Goal: Task Accomplishment & Management: Manage account settings

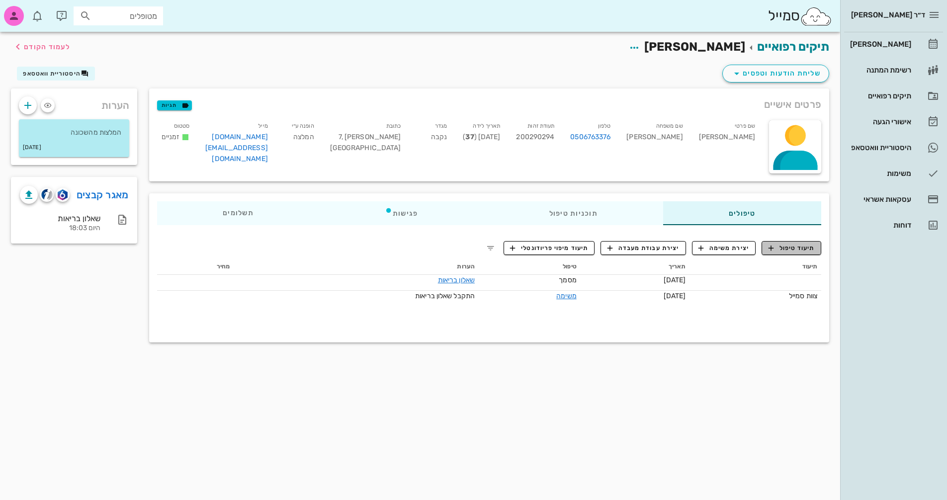
click at [804, 248] on span "תיעוד טיפול" at bounding box center [792, 248] width 46 height 9
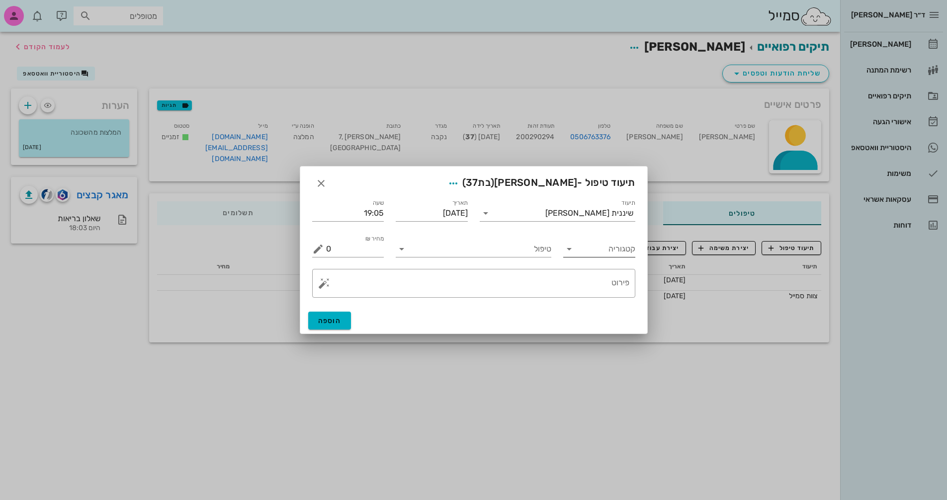
click at [573, 250] on icon at bounding box center [569, 249] width 12 height 12
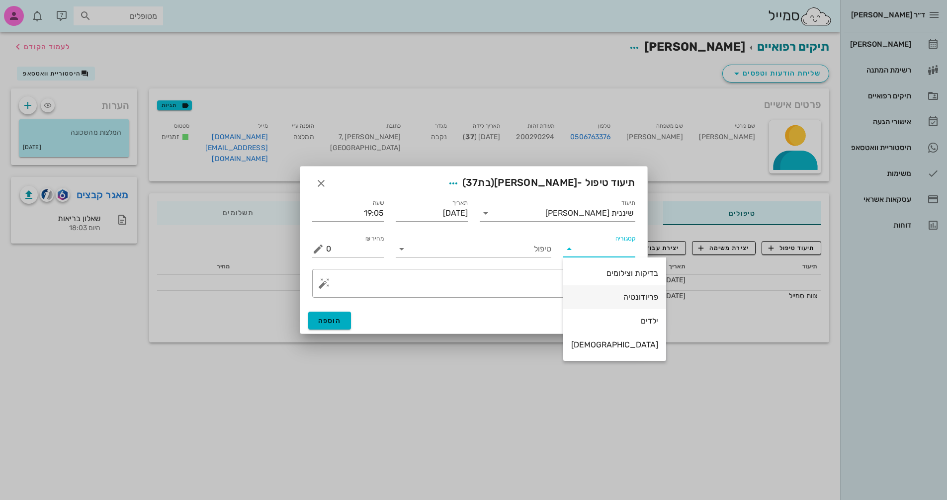
click at [609, 296] on div "פריודונטיה" at bounding box center [614, 296] width 87 height 9
type input "פריודונטיה"
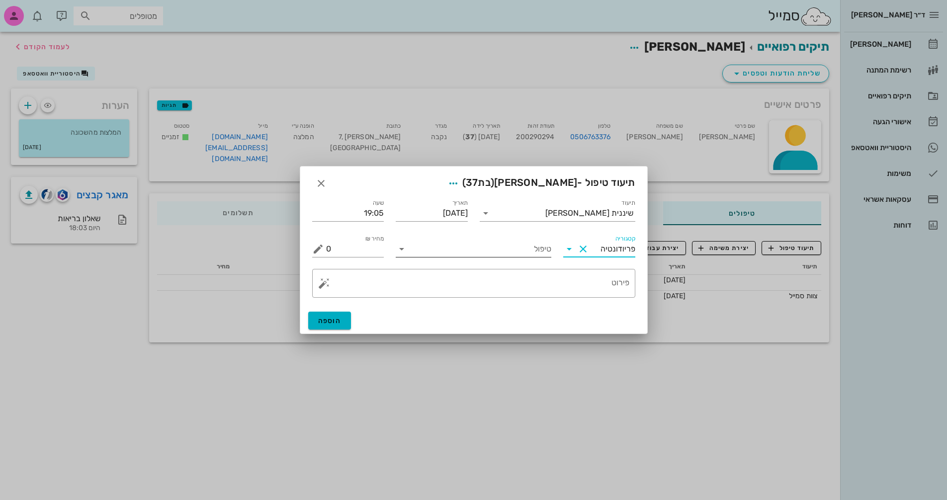
click at [403, 251] on icon at bounding box center [402, 249] width 12 height 12
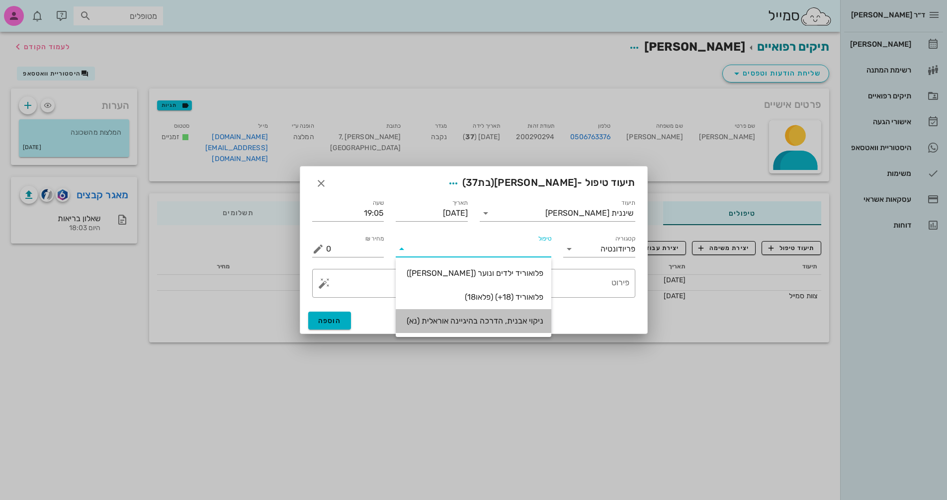
click at [520, 321] on div "ניקוי אבנית, הדרכה בהיגיינה אוראלית (נא)" at bounding box center [474, 320] width 140 height 9
type input "300"
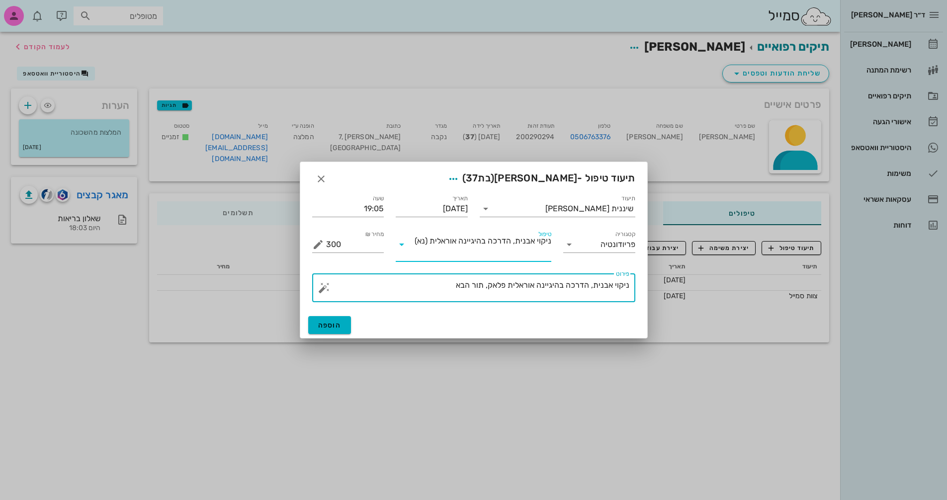
click at [430, 287] on textarea "ניקוי אבנית, הדרכה בהיגיינה אוראלית פלאק, תור הבא" at bounding box center [477, 290] width 303 height 24
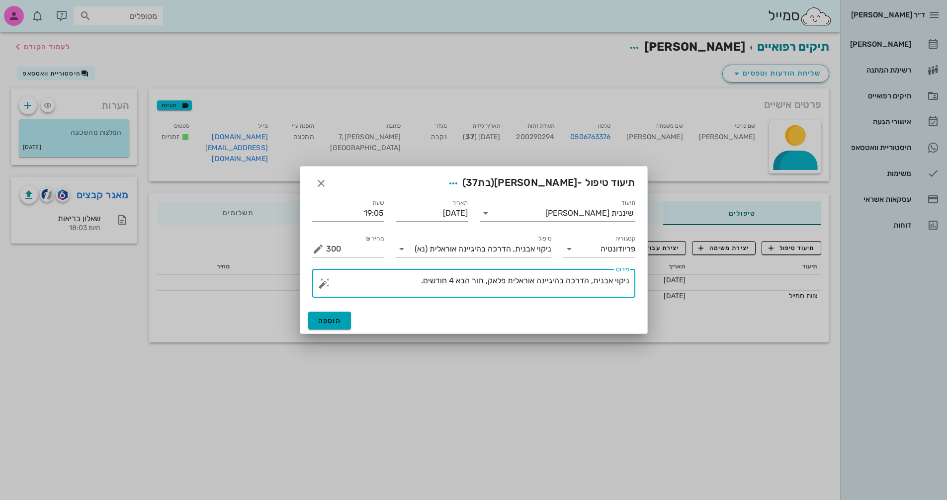
type textarea "ניקוי אבנית, הדרכה בהיגיינה אוראלית פלאק, תור הבא 4 חודשים."
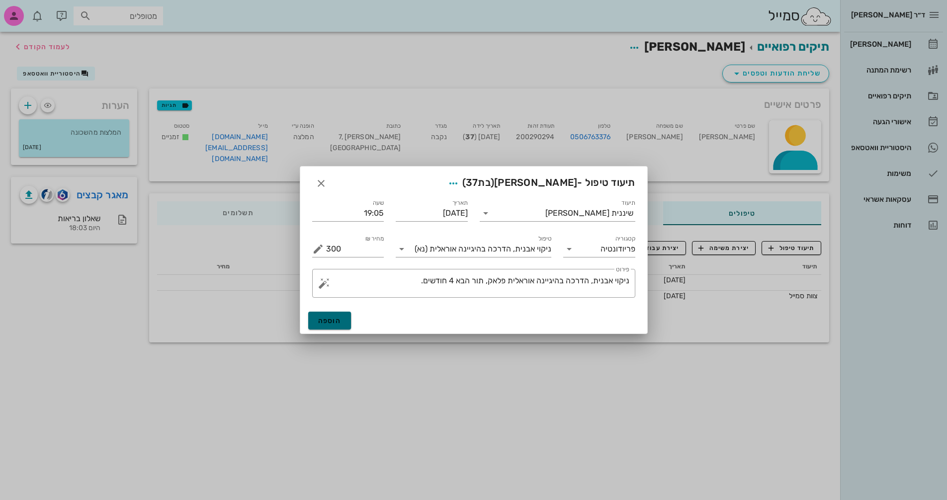
click at [330, 326] on button "הוספה" at bounding box center [329, 321] width 43 height 18
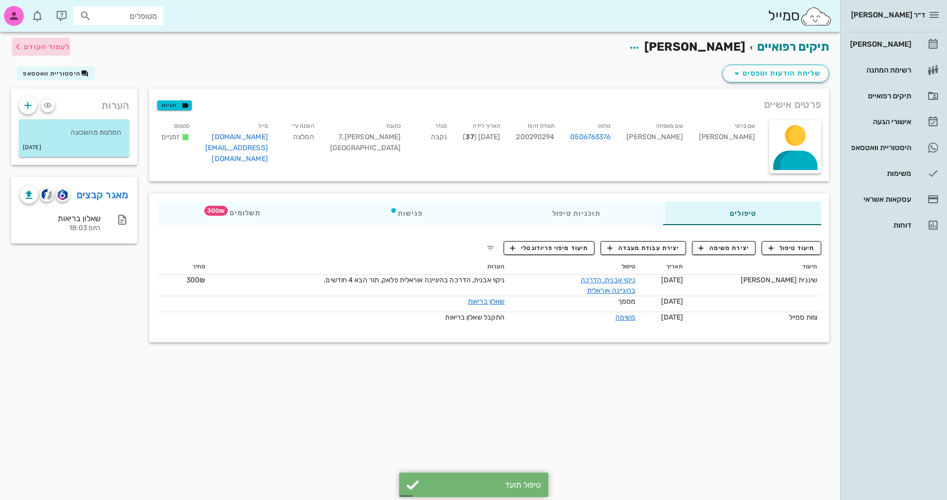
click at [45, 44] on span "לעמוד הקודם" at bounding box center [47, 47] width 46 height 8
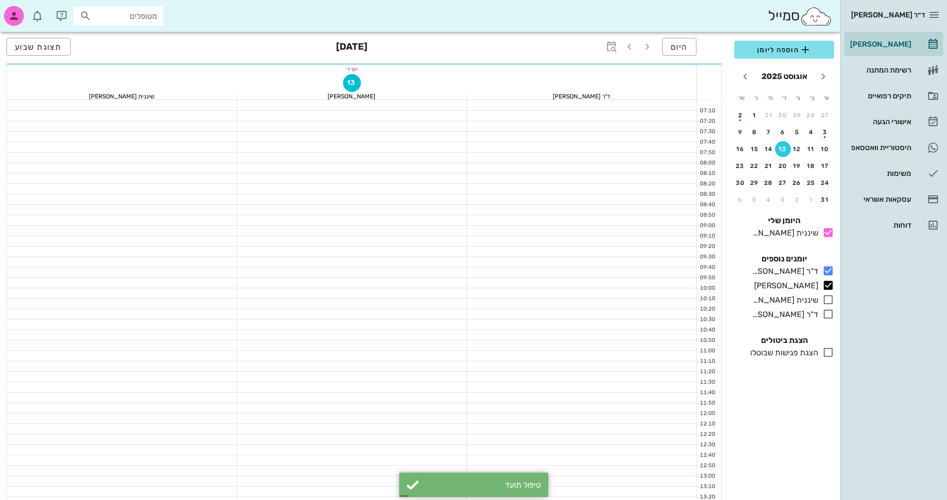
scroll to position [477, 0]
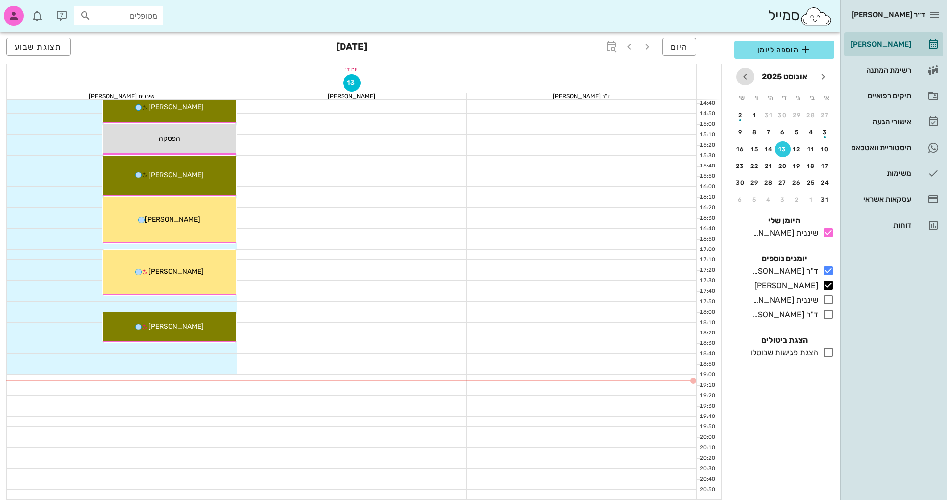
click at [745, 76] on icon "חודש הבא" at bounding box center [745, 77] width 12 height 12
click at [825, 150] on div "button" at bounding box center [826, 151] width 16 height 5
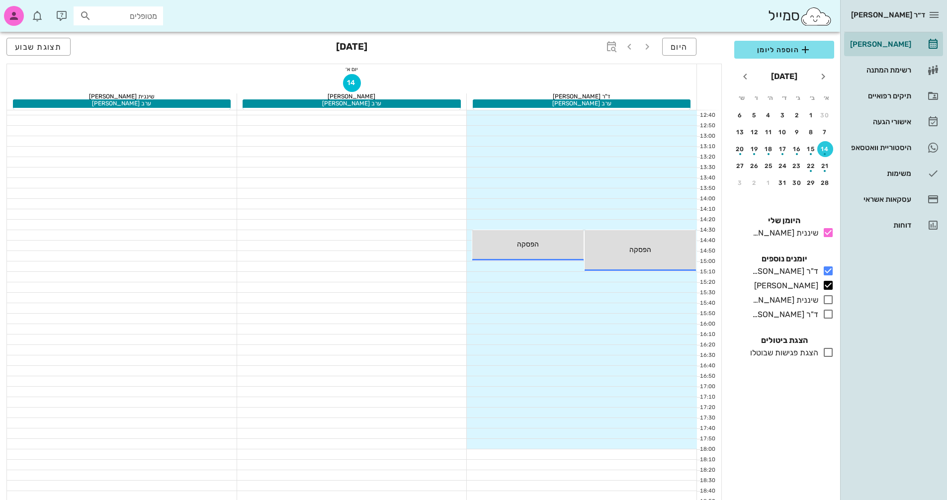
scroll to position [339, 0]
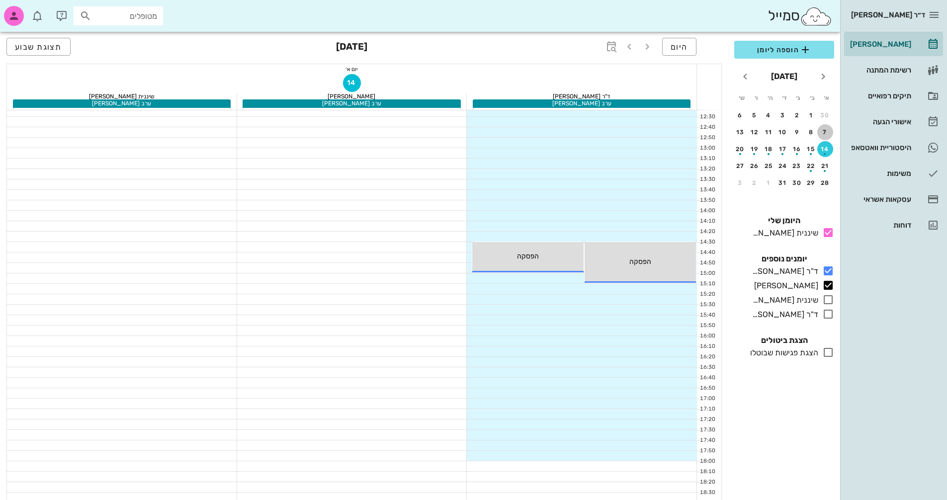
click at [823, 131] on div "7" at bounding box center [826, 132] width 16 height 7
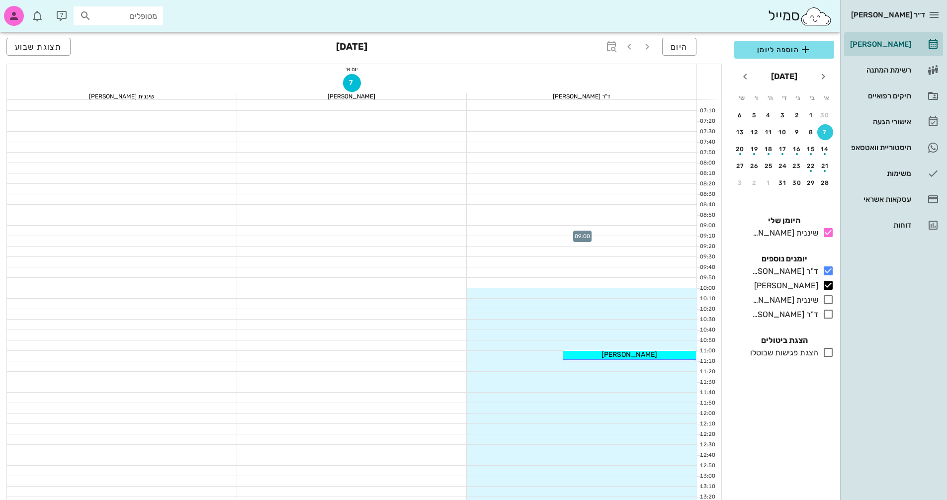
click at [679, 227] on div at bounding box center [582, 231] width 230 height 10
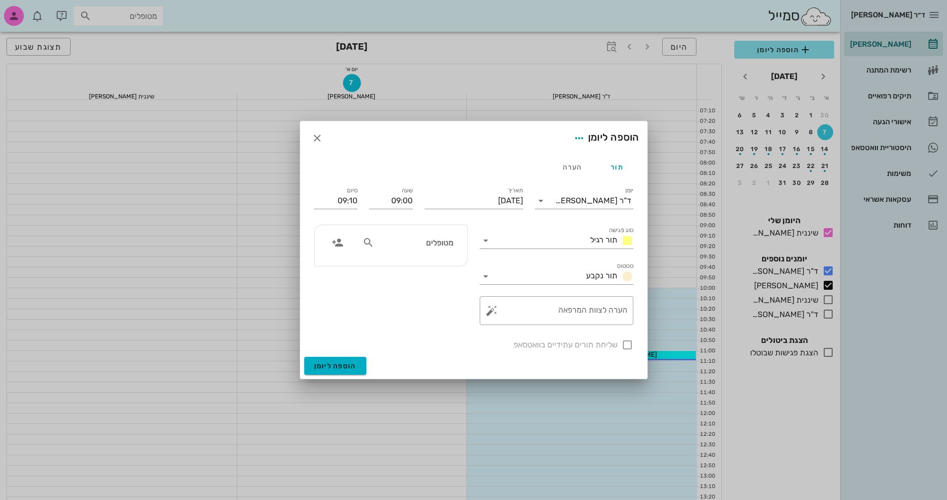
click at [365, 241] on icon at bounding box center [369, 243] width 12 height 12
type input "[PERSON_NAME]"
click at [415, 263] on div "[PERSON_NAME] 200290294" at bounding box center [396, 265] width 109 height 8
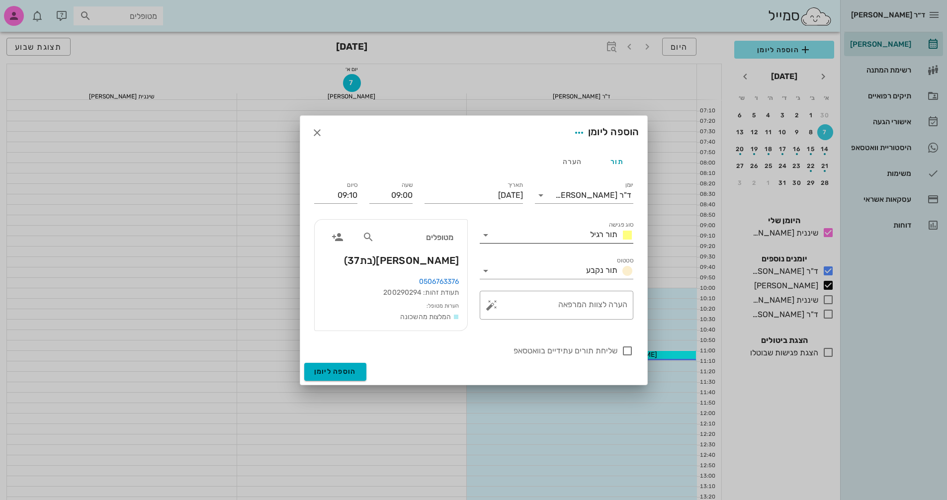
click at [481, 235] on icon at bounding box center [486, 235] width 12 height 12
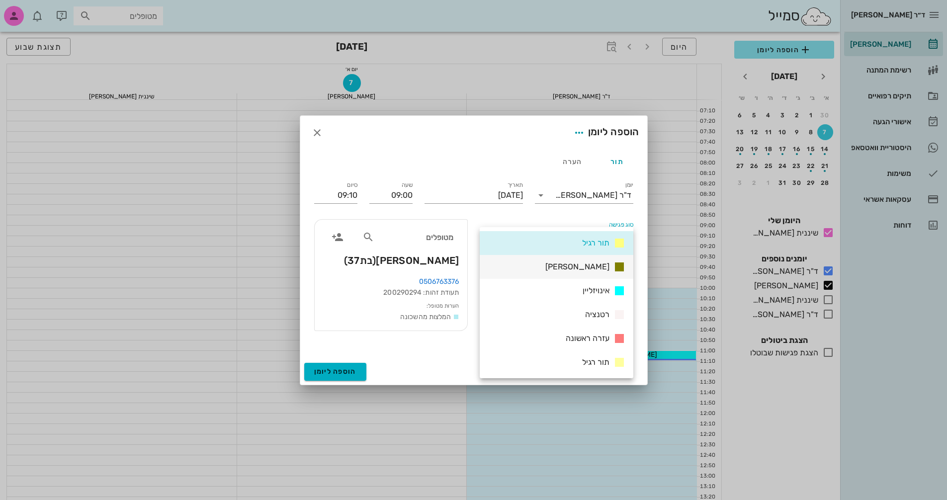
click at [574, 267] on div "[PERSON_NAME]" at bounding box center [557, 267] width 154 height 24
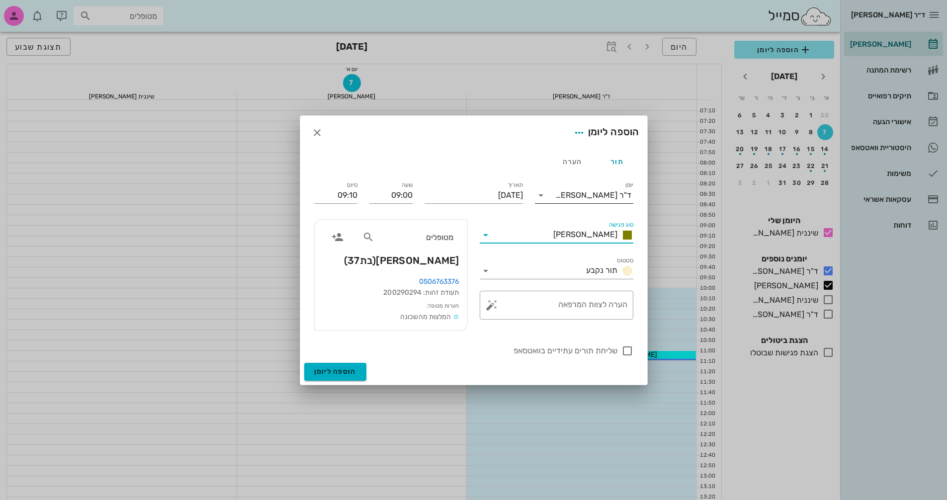
click at [547, 194] on icon at bounding box center [541, 195] width 12 height 12
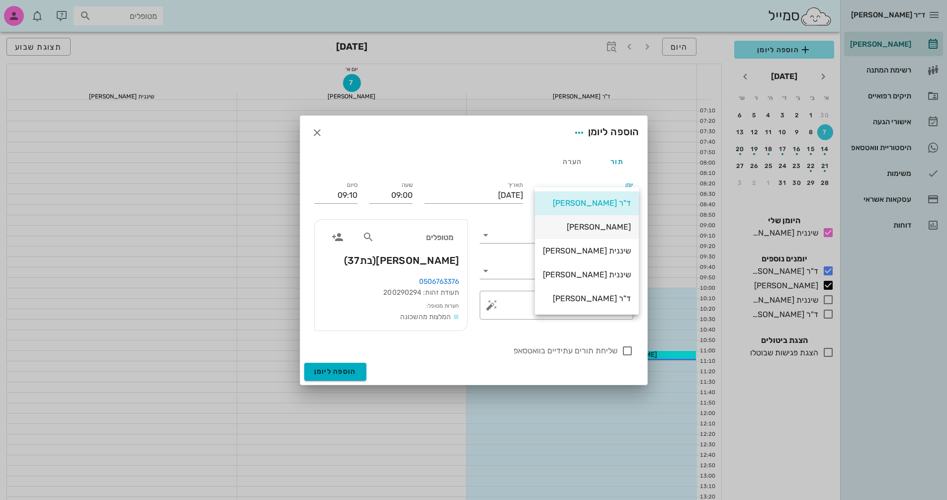
click at [607, 227] on div "[PERSON_NAME]" at bounding box center [587, 226] width 88 height 9
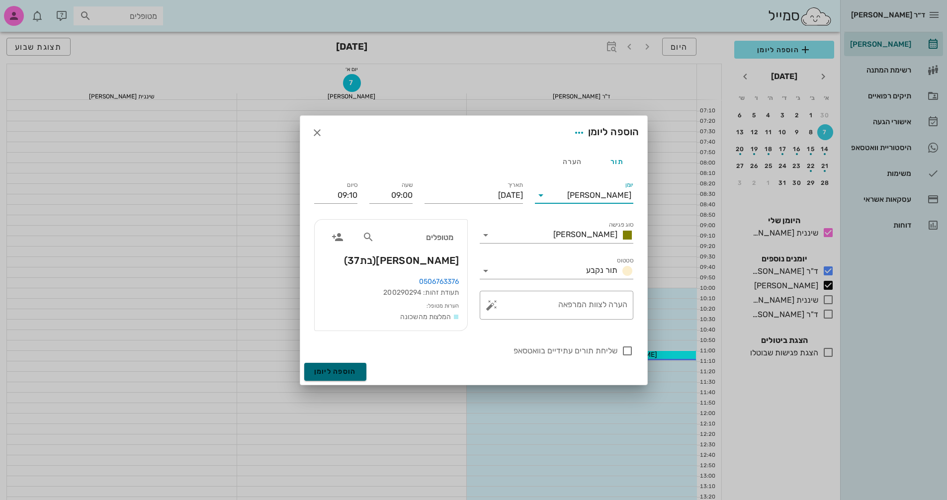
click at [338, 370] on span "הוספה ליומן" at bounding box center [335, 371] width 42 height 8
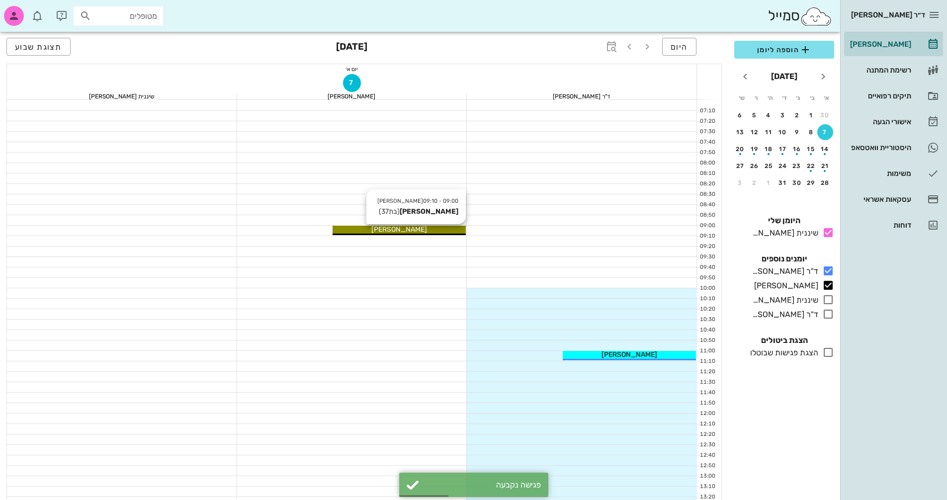
drag, startPoint x: 429, startPoint y: 230, endPoint x: 412, endPoint y: 231, distance: 16.9
click at [412, 231] on span "[PERSON_NAME]" at bounding box center [399, 229] width 56 height 8
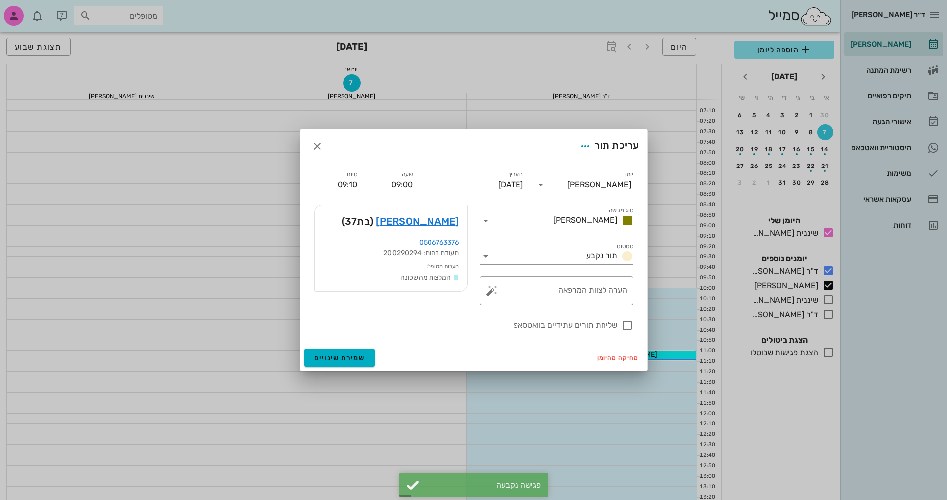
click at [347, 183] on input "09:10" at bounding box center [335, 185] width 43 height 16
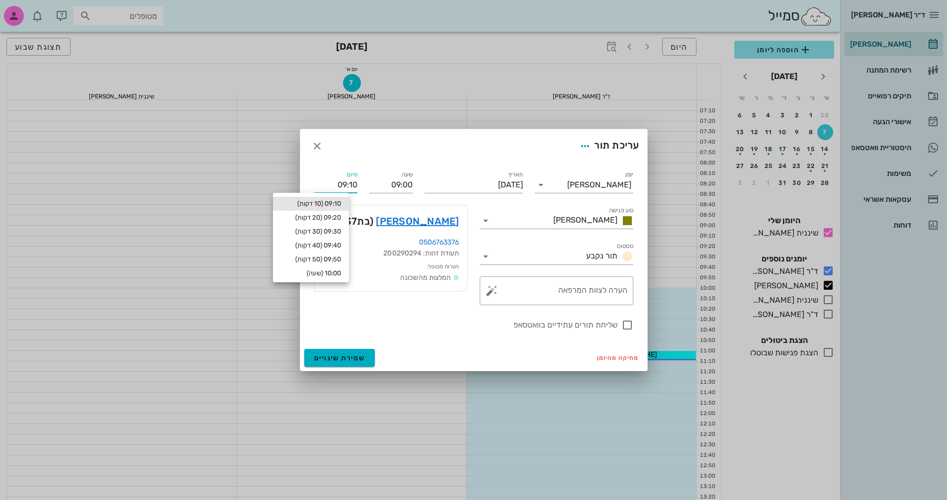
drag, startPoint x: 328, startPoint y: 184, endPoint x: 365, endPoint y: 184, distance: 36.8
click at [365, 184] on div "יומן יומן מרפאה סוג פגישה [PERSON_NAME] סטטוס תור נקבע תאריך [DATE] שעה 09:00 ס…" at bounding box center [473, 250] width 331 height 174
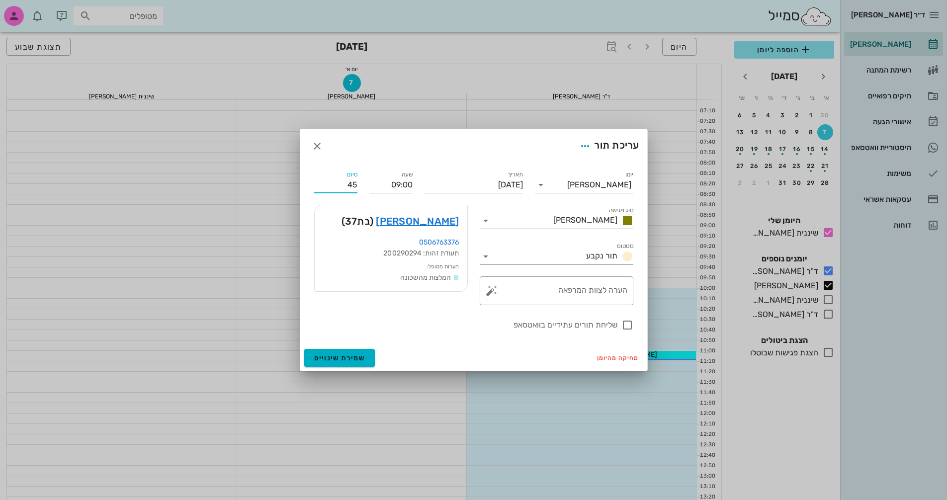
type input "4"
type input "09:45"
click at [358, 221] on div "[PERSON_NAME] (בת 37 )" at bounding box center [391, 221] width 153 height 32
click at [338, 356] on span "שמירת שינויים" at bounding box center [339, 358] width 51 height 8
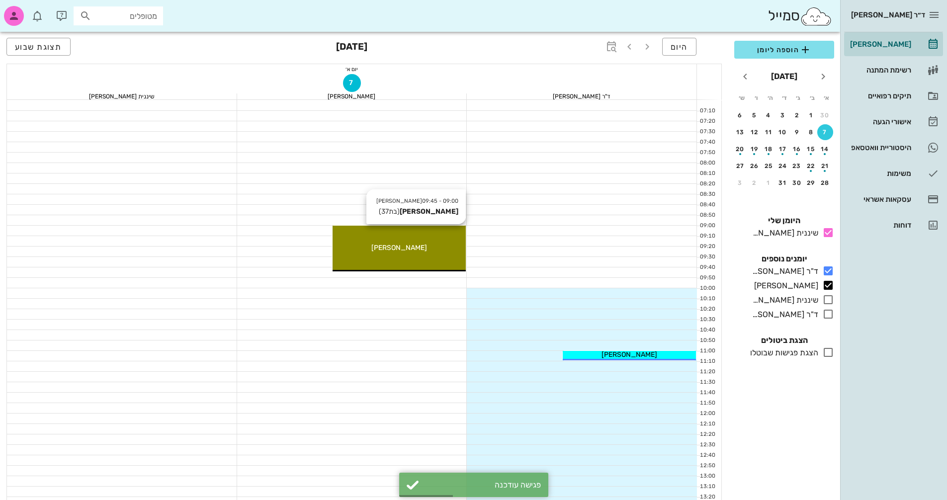
drag, startPoint x: 424, startPoint y: 247, endPoint x: 393, endPoint y: 247, distance: 31.3
click at [393, 247] on span "[PERSON_NAME]" at bounding box center [399, 248] width 56 height 8
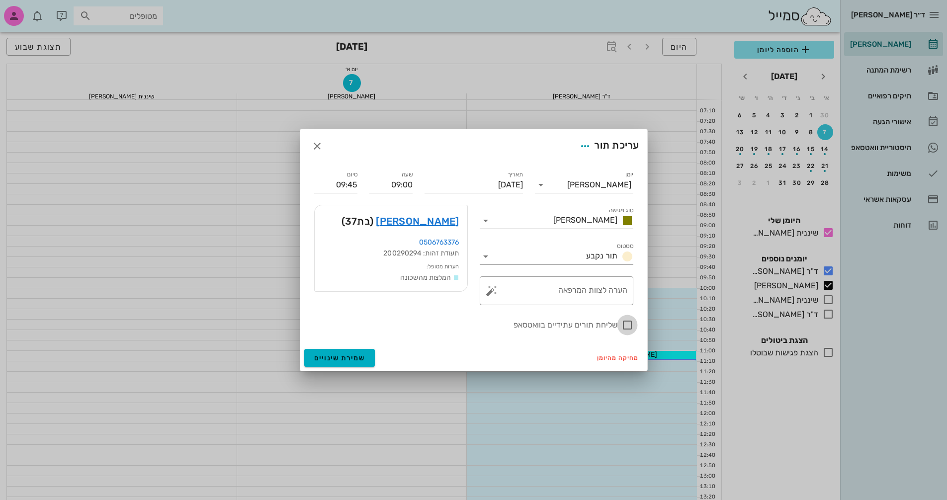
click at [629, 326] on div at bounding box center [627, 325] width 17 height 17
checkbox input "true"
click at [358, 359] on span "שמירת שינויים" at bounding box center [339, 358] width 51 height 8
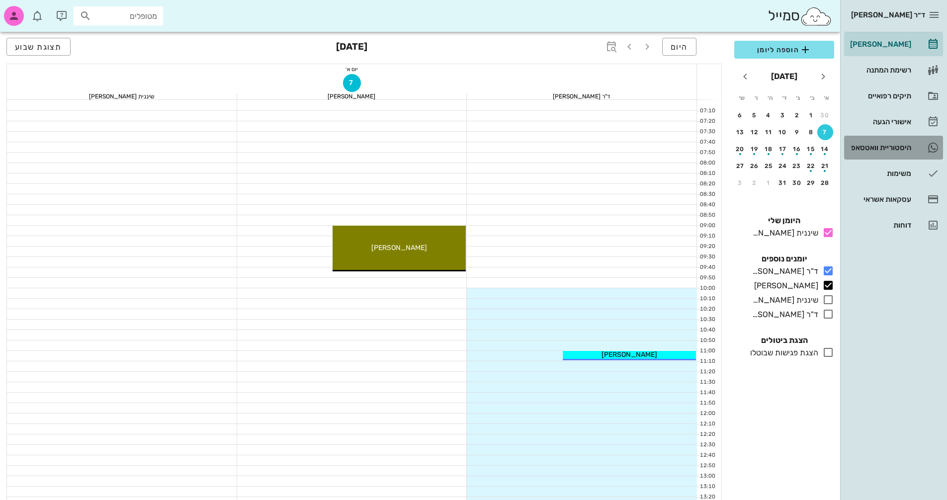
click at [899, 149] on div "היסטוריית וואטסאפ" at bounding box center [879, 148] width 63 height 8
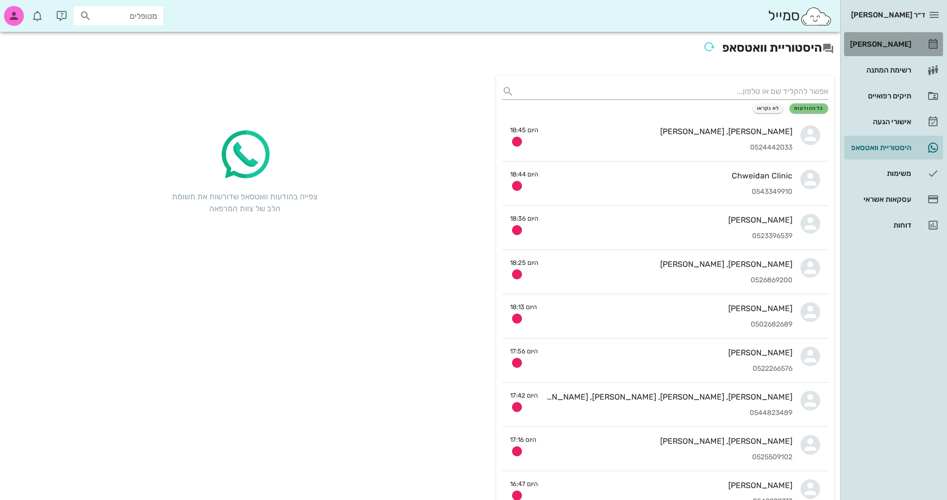
click at [890, 40] on div "[PERSON_NAME]" at bounding box center [879, 44] width 63 height 16
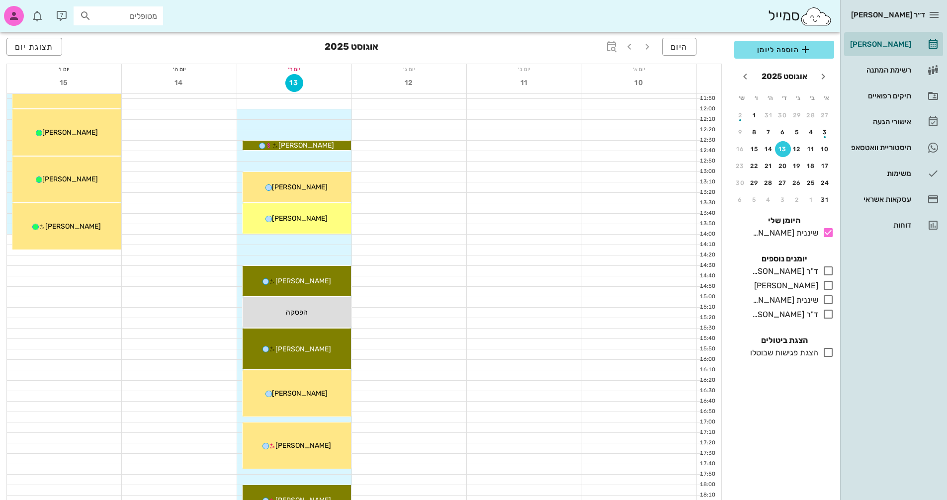
scroll to position [471, 0]
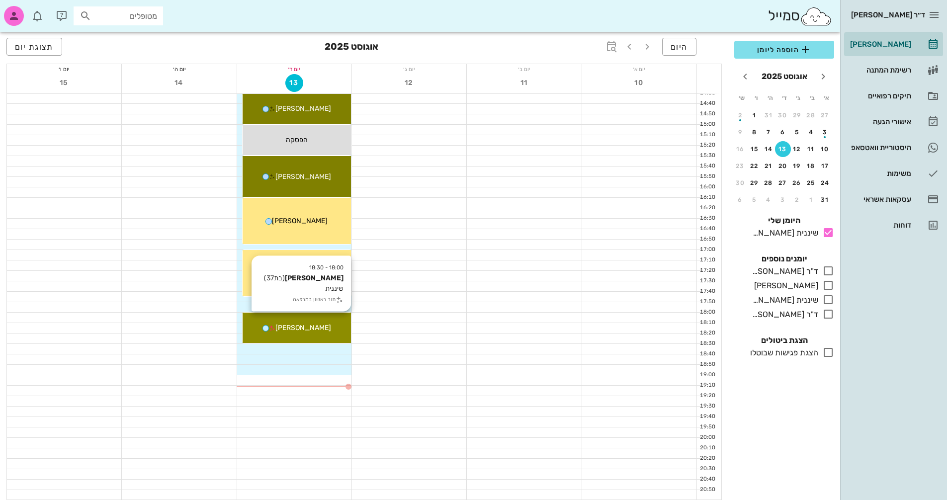
click at [309, 329] on span "[PERSON_NAME]" at bounding box center [303, 328] width 56 height 8
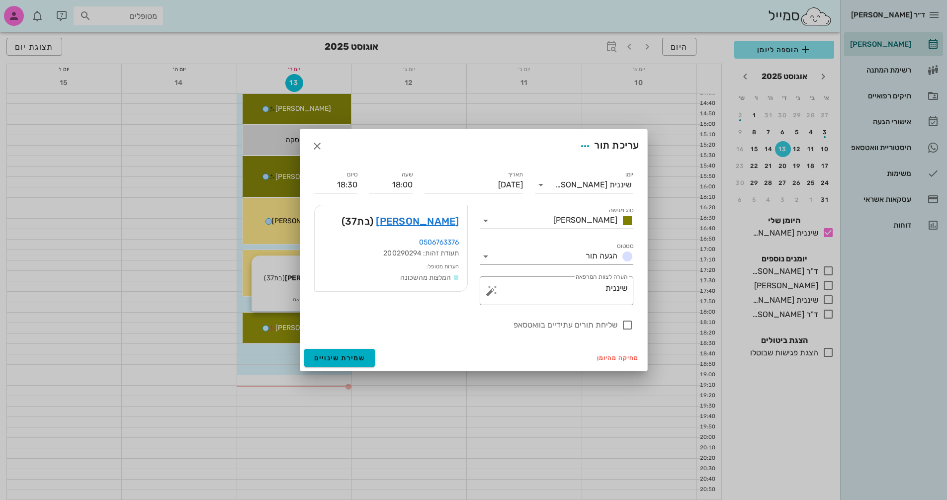
click at [309, 329] on div at bounding box center [473, 250] width 947 height 500
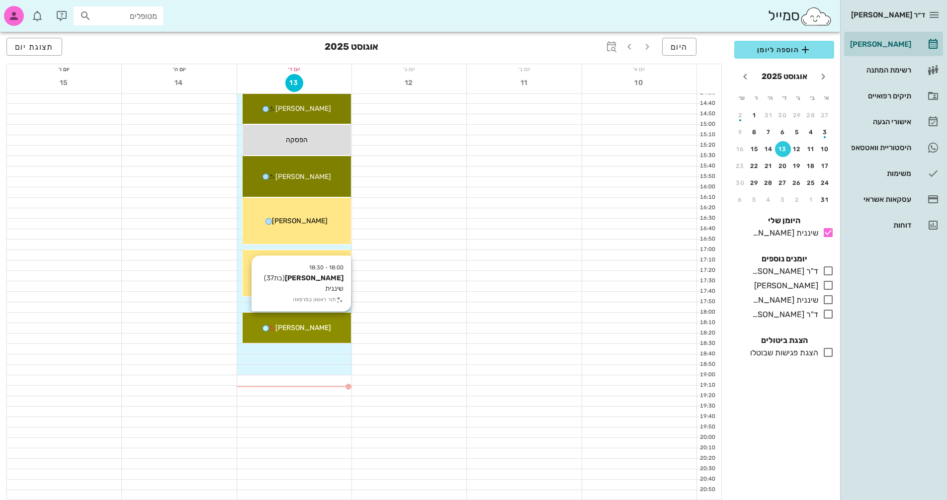
click at [337, 324] on div "[PERSON_NAME]" at bounding box center [297, 328] width 108 height 10
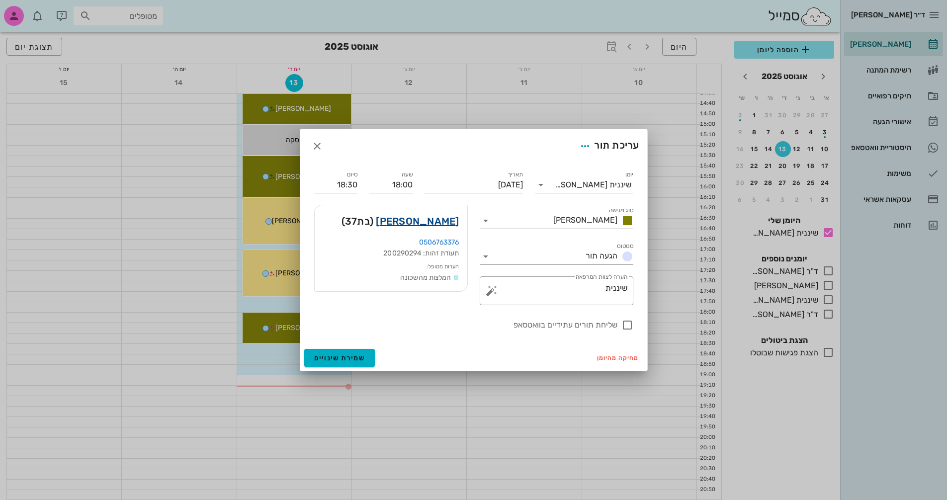
click at [439, 225] on link "[PERSON_NAME]" at bounding box center [417, 221] width 83 height 16
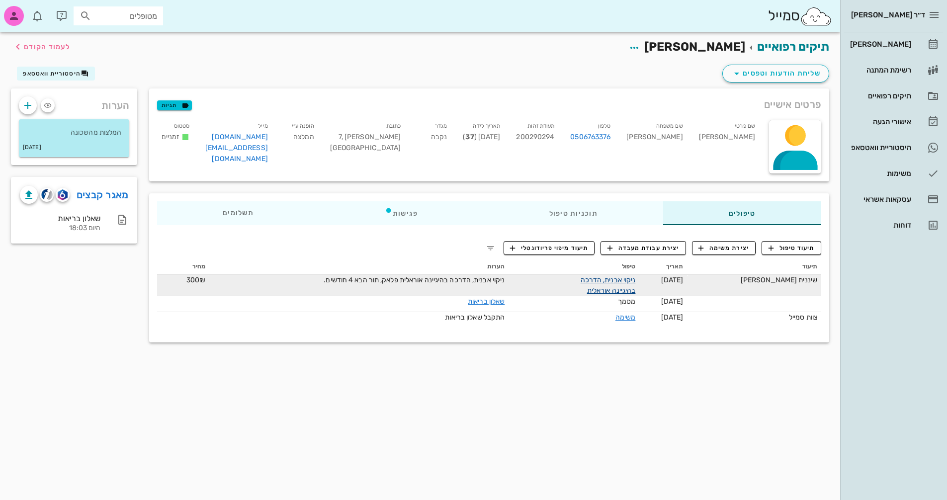
click at [636, 277] on link "ניקוי אבנית, הדרכה בהיגיינה אוראלית" at bounding box center [608, 285] width 55 height 19
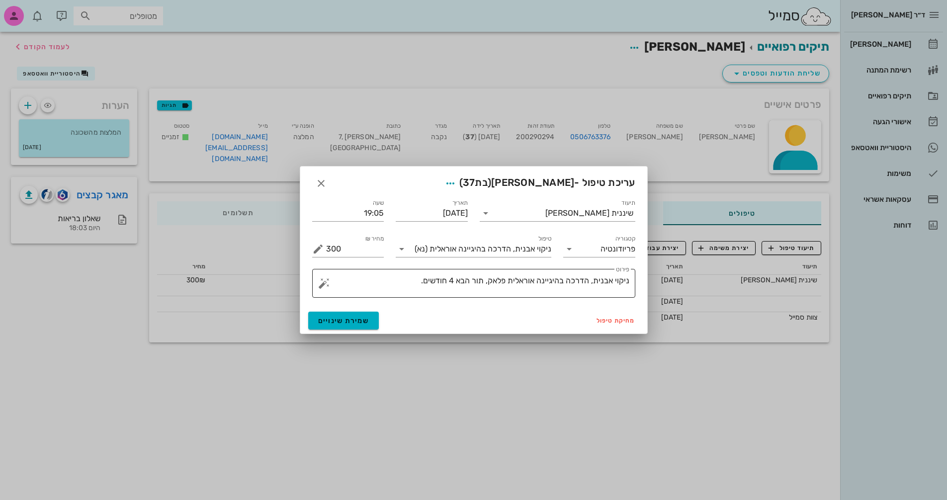
click at [381, 276] on textarea "ניקוי אבנית, הדרכה בהיגיינה אוראלית פלאק, תור הבא 4 חודשים." at bounding box center [477, 286] width 303 height 24
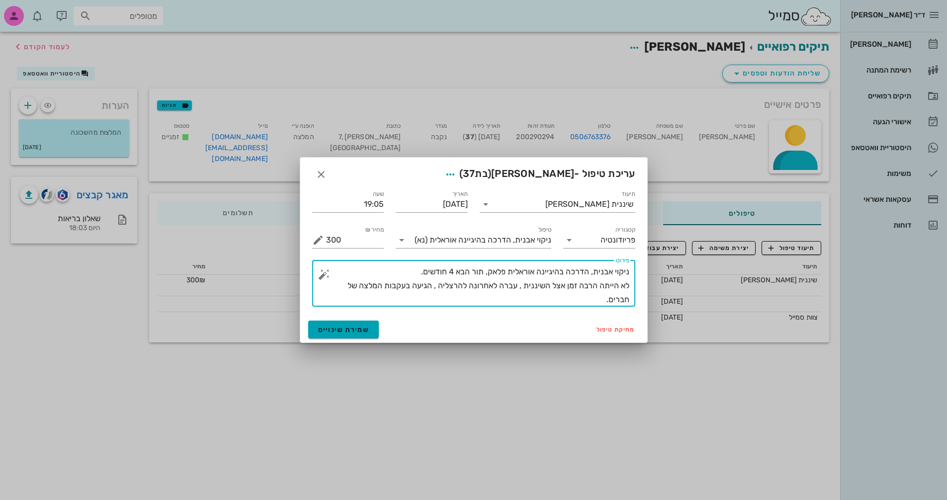
type textarea "ניקוי אבנית, הדרכה בהיגיינה אוראלית פלאק, תור הבא 4 חודשים. לא הייתה הרבה זמן א…"
click at [342, 329] on span "שמירת שינויים" at bounding box center [343, 330] width 51 height 8
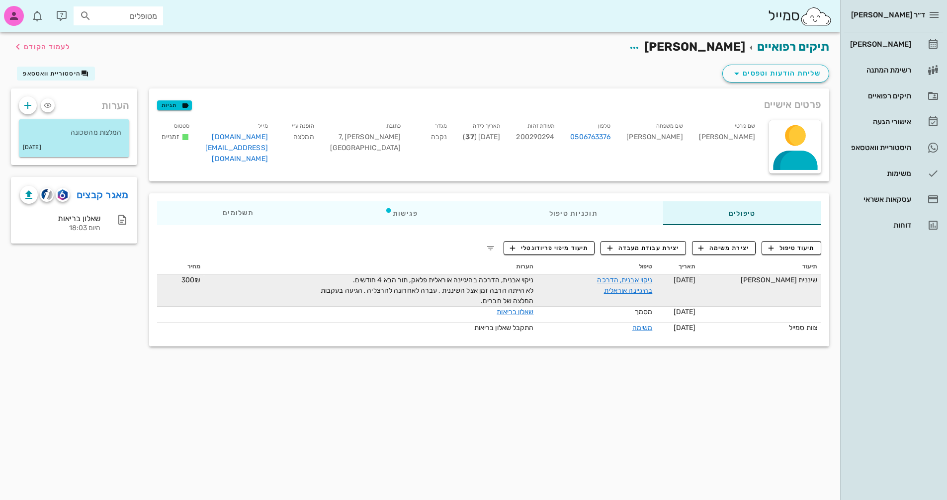
click at [360, 280] on div "ניקוי אבנית, הדרכה בהיגיינה אוראלית פלאק, תור הבא 4 חודשים. לא הייתה הרבה זמן א…" at bounding box center [422, 290] width 224 height 31
click at [635, 280] on link "ניקוי אבנית, הדרכה בהיגיינה אוראלית" at bounding box center [624, 285] width 55 height 19
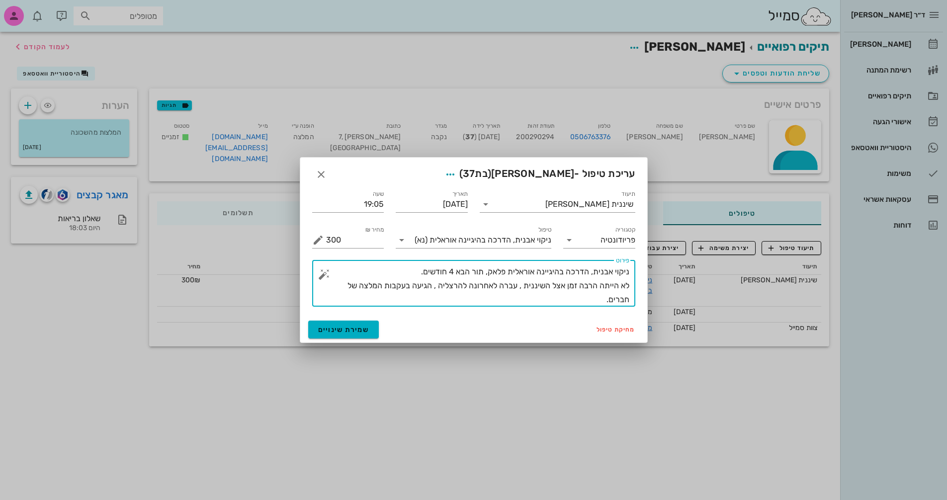
click at [420, 273] on textarea "ניקוי אבנית, הדרכה בהיגיינה אוראלית פלאק, תור הבא 4 חודשים. לא הייתה הרבה זמן א…" at bounding box center [477, 286] width 303 height 42
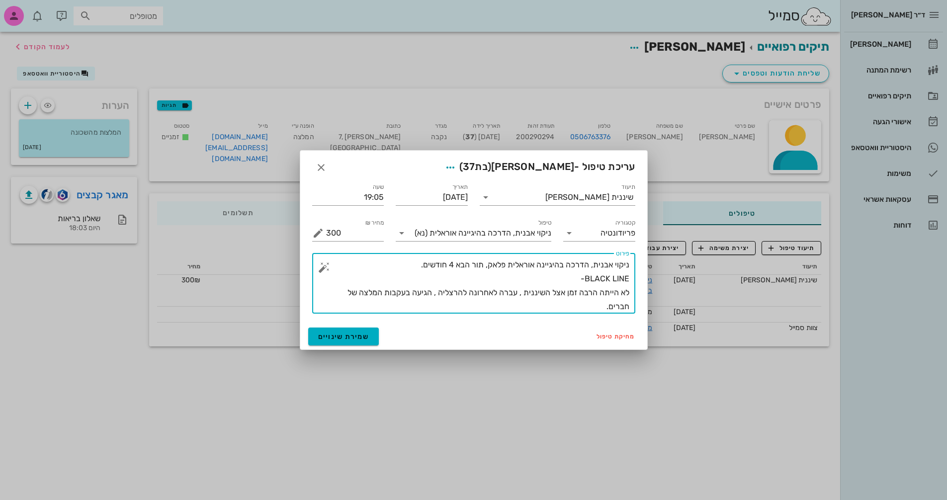
click at [627, 291] on textarea "ניקוי אבנית, הדרכה בהיגיינה אוראלית פלאק, תור הבא 4 חודשים. BLACK LINE- לא היית…" at bounding box center [477, 286] width 303 height 56
click at [629, 293] on textarea "ניקוי אבנית, הדרכה בהיגיינה אוראלית פלאק, תור הבא 4 חודשים. BLACK LINE- לא היית…" at bounding box center [477, 286] width 303 height 56
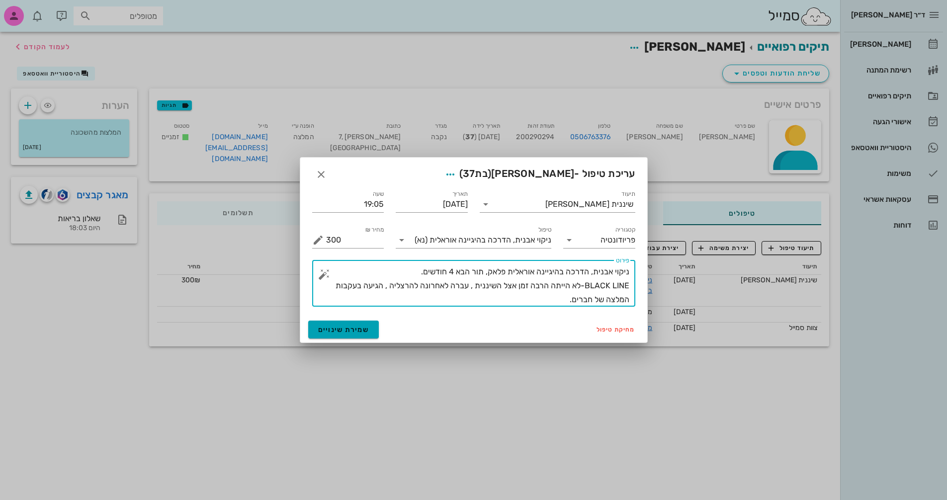
type textarea "ניקוי אבנית, הדרכה בהיגיינה אוראלית פלאק, תור הבא 4 חודשים. BLACK LINE-לא הייתה…"
click at [341, 335] on button "שמירת שינויים" at bounding box center [343, 330] width 71 height 18
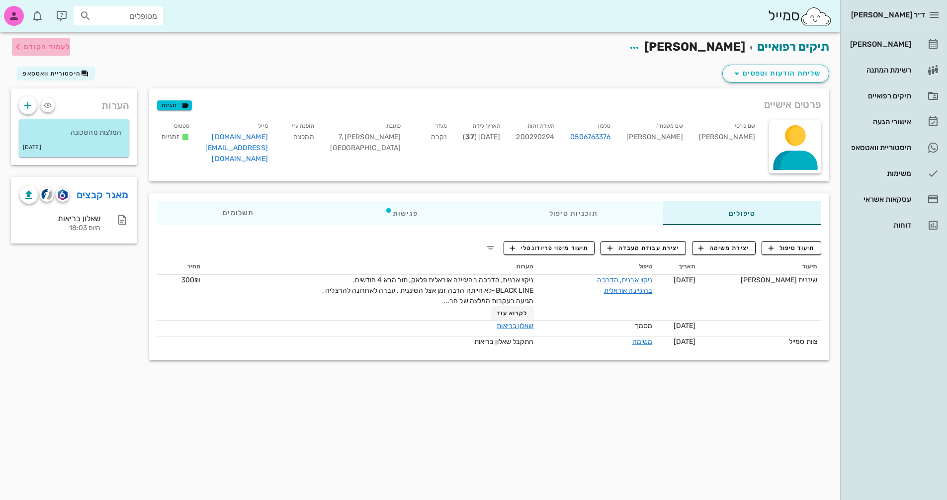
click at [38, 44] on span "לעמוד הקודם" at bounding box center [47, 47] width 46 height 8
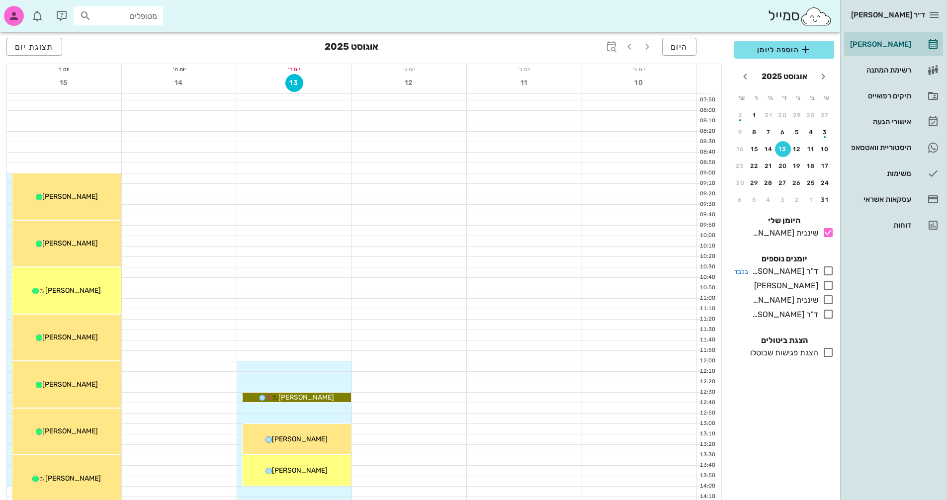
scroll to position [23, 0]
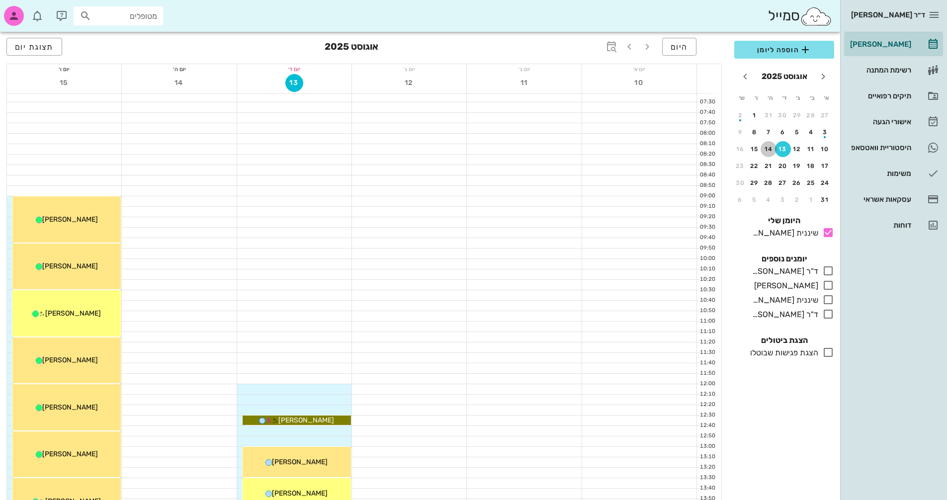
click at [772, 147] on div "14" at bounding box center [769, 149] width 16 height 7
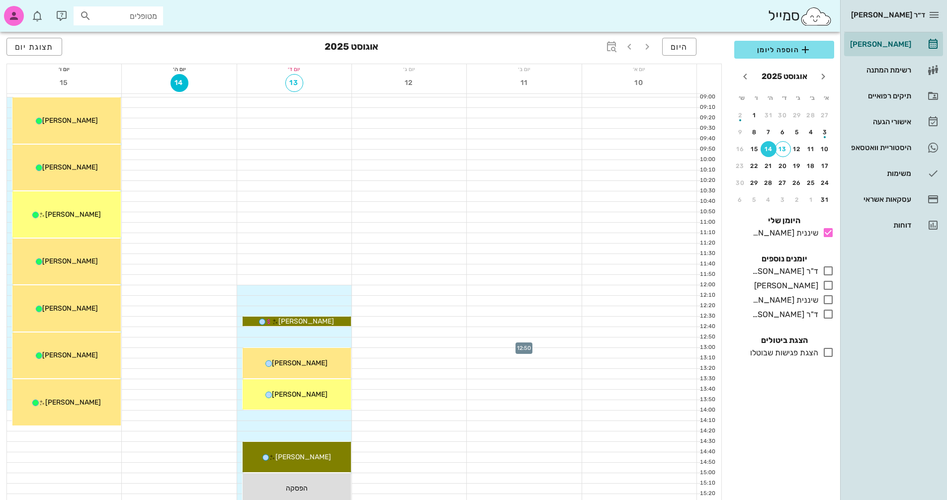
scroll to position [23, 0]
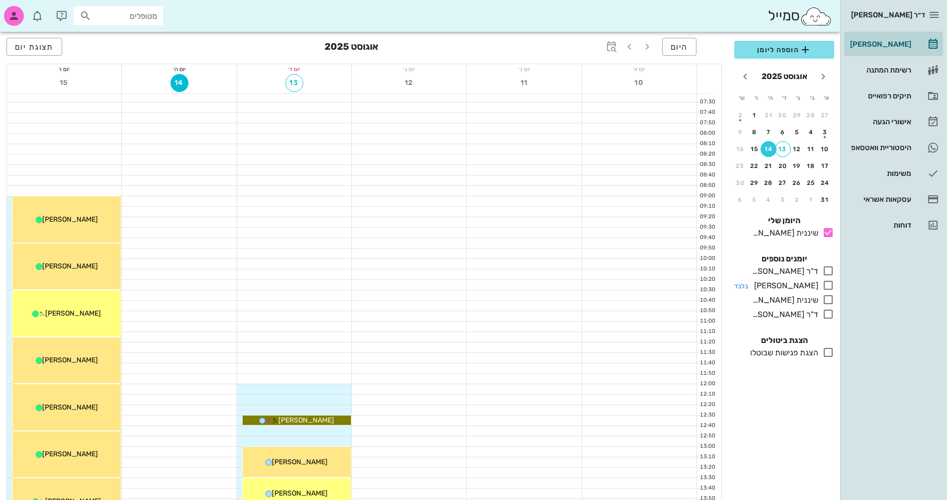
click at [829, 284] on icon at bounding box center [829, 285] width 12 height 12
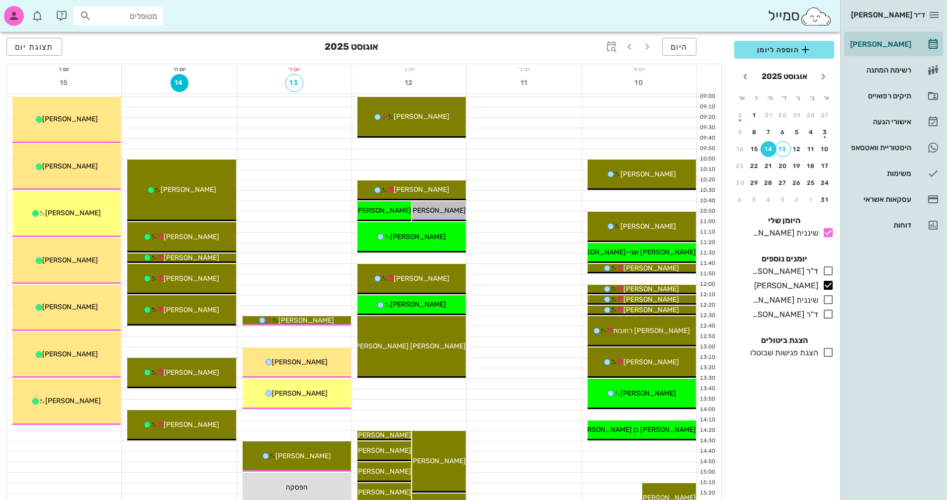
scroll to position [73, 0]
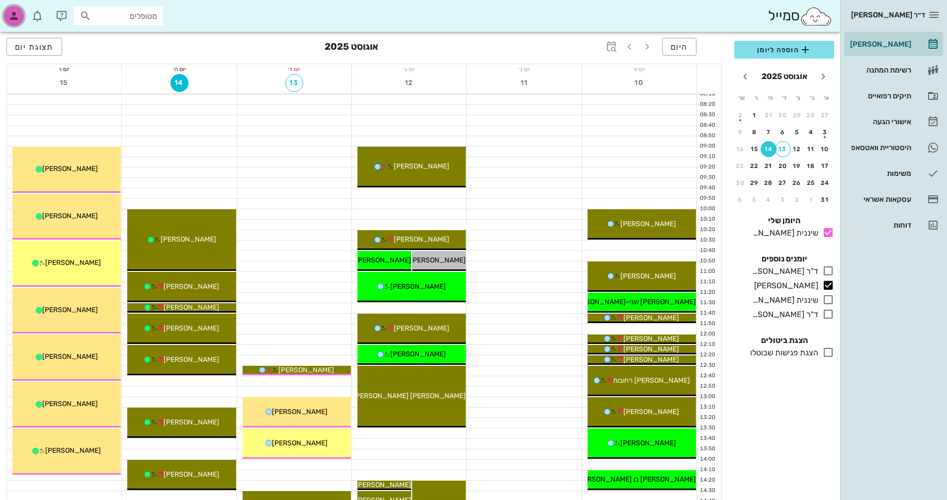
click at [10, 10] on icon "button" at bounding box center [14, 16] width 12 height 12
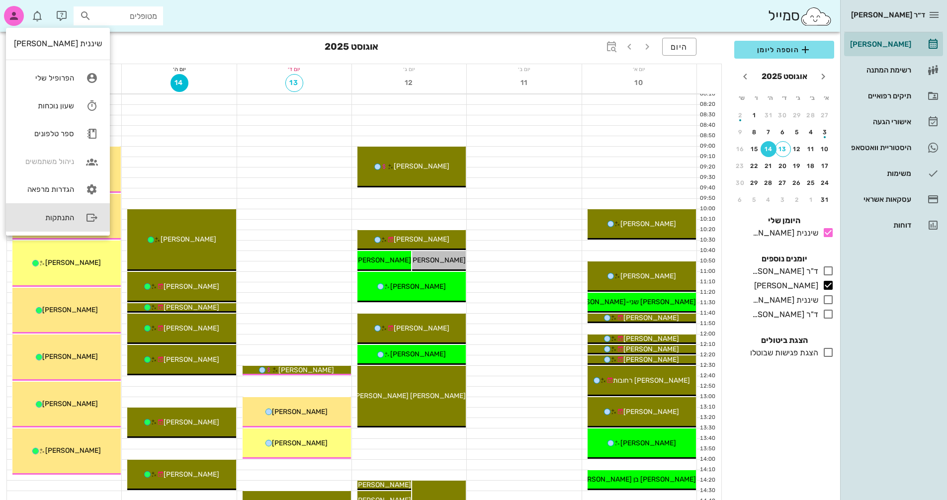
click at [49, 214] on div "התנתקות" at bounding box center [44, 217] width 60 height 9
